Goal: Navigation & Orientation: Find specific page/section

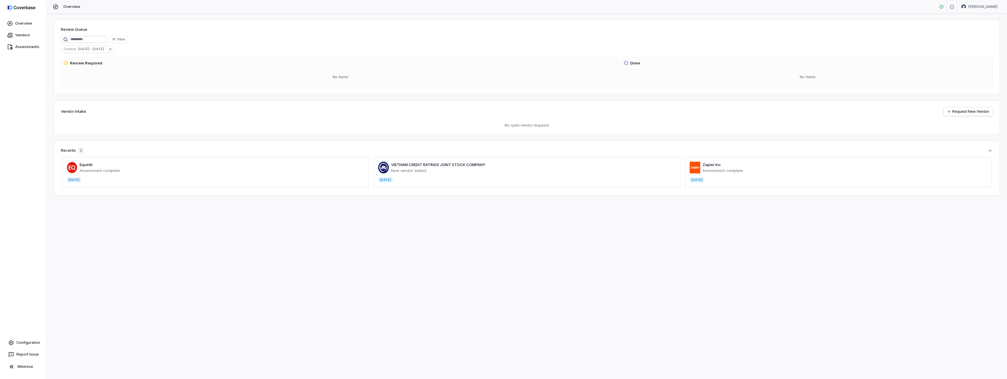
click at [85, 165] on span at bounding box center [215, 172] width 307 height 30
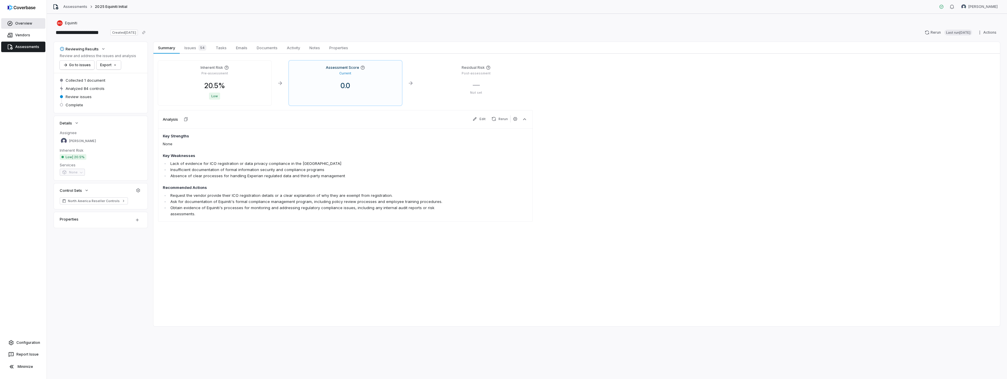
click at [21, 23] on link "Overview" at bounding box center [23, 23] width 44 height 11
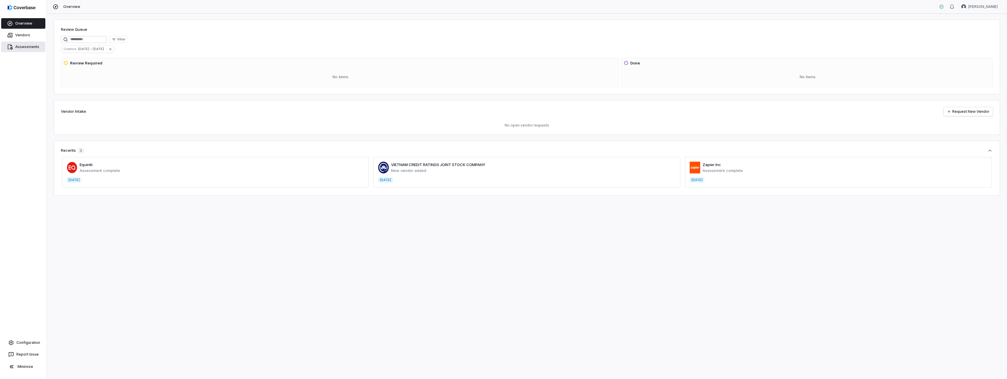
click at [29, 47] on link "Assessments" at bounding box center [23, 47] width 44 height 11
